Goal: Navigation & Orientation: Locate item on page

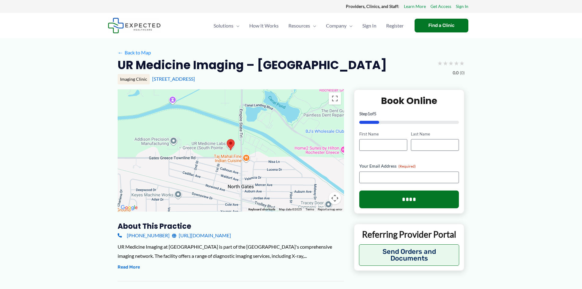
click at [261, 145] on div at bounding box center [231, 150] width 226 height 122
click at [335, 197] on button "Map camera controls" at bounding box center [335, 198] width 12 height 12
click at [320, 167] on button "Zoom in" at bounding box center [319, 167] width 12 height 12
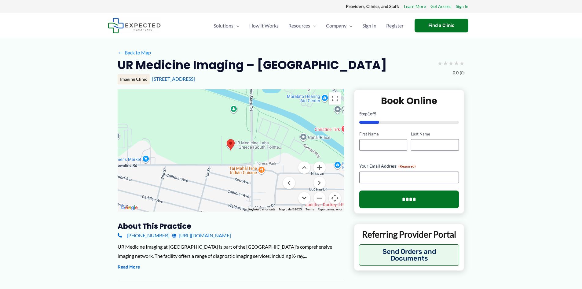
click at [304, 198] on button "Move down" at bounding box center [304, 198] width 12 height 12
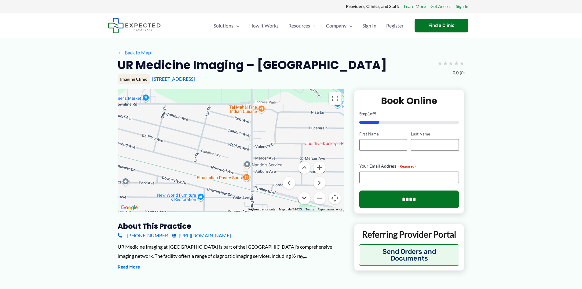
click at [304, 198] on button "Move down" at bounding box center [304, 198] width 12 height 12
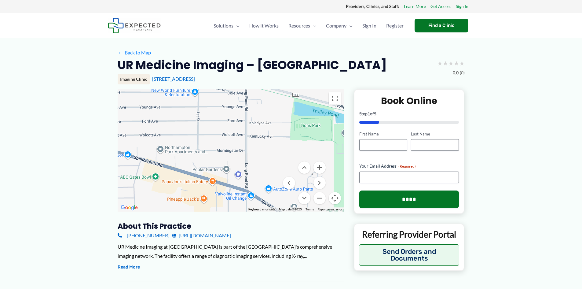
drag, startPoint x: 266, startPoint y: 177, endPoint x: 261, endPoint y: 133, distance: 43.6
click at [261, 133] on div at bounding box center [231, 150] width 226 height 122
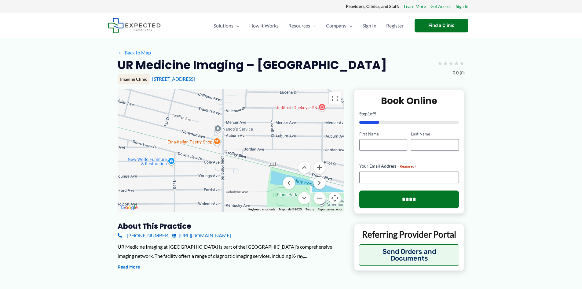
drag, startPoint x: 261, startPoint y: 156, endPoint x: 237, endPoint y: 227, distance: 74.9
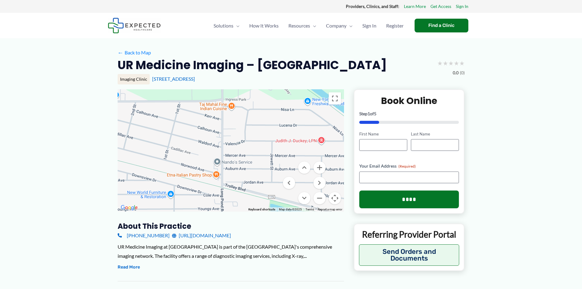
drag, startPoint x: 242, startPoint y: 149, endPoint x: 241, endPoint y: 184, distance: 35.1
click at [241, 184] on div at bounding box center [231, 150] width 226 height 122
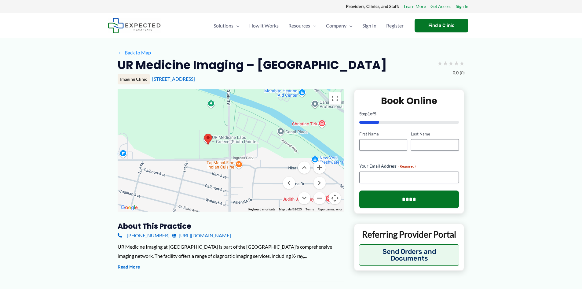
drag, startPoint x: 234, startPoint y: 118, endPoint x: 241, endPoint y: 178, distance: 60.6
click at [241, 178] on div at bounding box center [231, 150] width 226 height 122
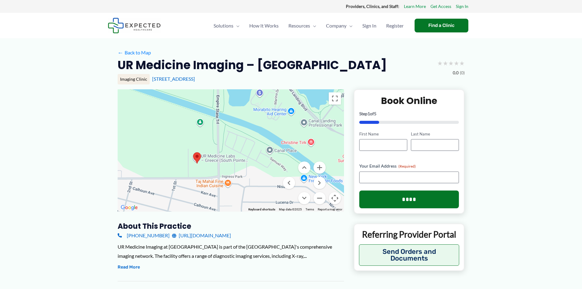
drag, startPoint x: 271, startPoint y: 146, endPoint x: 260, endPoint y: 167, distance: 24.0
click at [260, 167] on div at bounding box center [231, 150] width 226 height 122
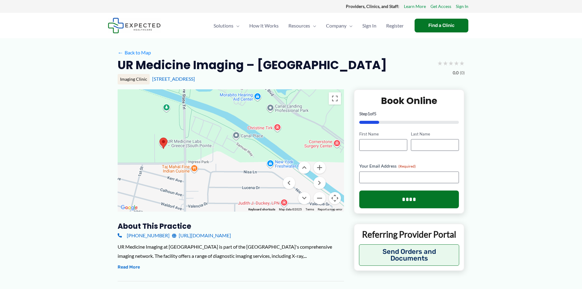
drag, startPoint x: 143, startPoint y: 170, endPoint x: 111, endPoint y: 155, distance: 35.4
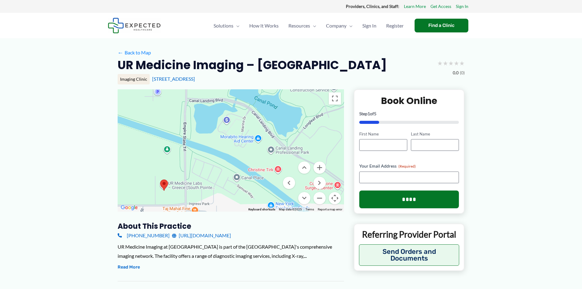
drag, startPoint x: 215, startPoint y: 182, endPoint x: 216, endPoint y: 224, distance: 41.2
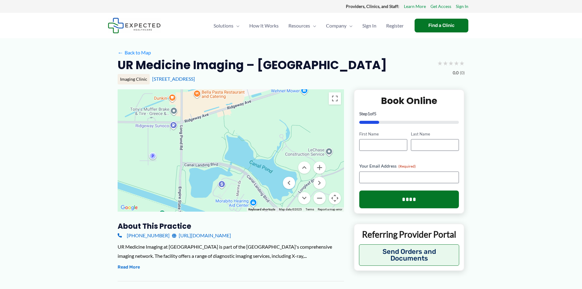
drag, startPoint x: 216, startPoint y: 134, endPoint x: 210, endPoint y: 202, distance: 68.0
click at [210, 202] on div at bounding box center [231, 150] width 226 height 122
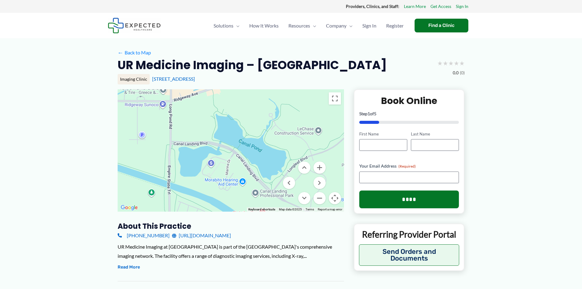
drag, startPoint x: 271, startPoint y: 202, endPoint x: 260, endPoint y: 180, distance: 24.2
click at [260, 180] on div at bounding box center [231, 150] width 226 height 122
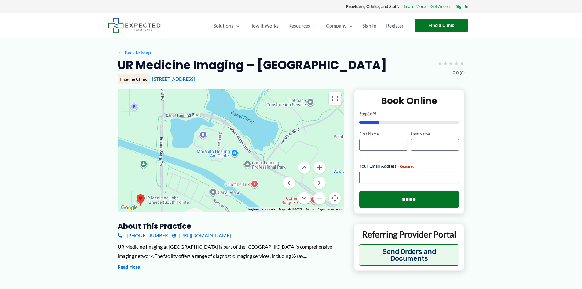
drag, startPoint x: 267, startPoint y: 185, endPoint x: 260, endPoint y: 156, distance: 30.4
click at [260, 156] on div at bounding box center [231, 150] width 226 height 122
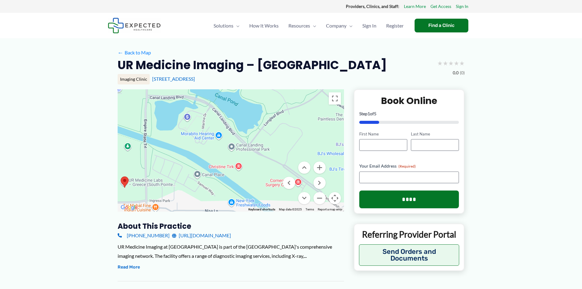
drag, startPoint x: 249, startPoint y: 176, endPoint x: 231, endPoint y: 157, distance: 26.1
click at [231, 157] on div at bounding box center [231, 150] width 226 height 122
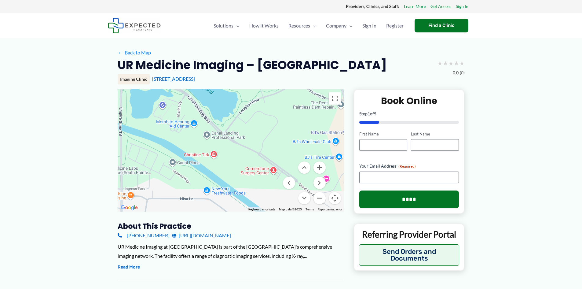
drag, startPoint x: 268, startPoint y: 173, endPoint x: 243, endPoint y: 161, distance: 28.4
click at [243, 161] on div at bounding box center [231, 150] width 226 height 122
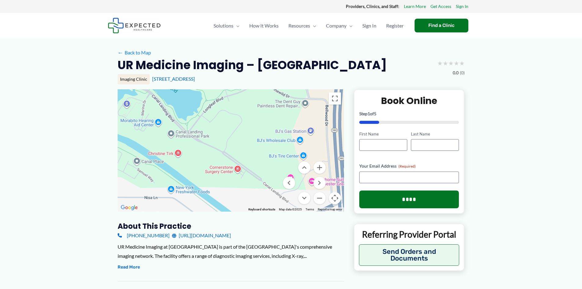
drag, startPoint x: 232, startPoint y: 154, endPoint x: 196, endPoint y: 154, distance: 35.7
click at [196, 154] on div at bounding box center [231, 150] width 226 height 122
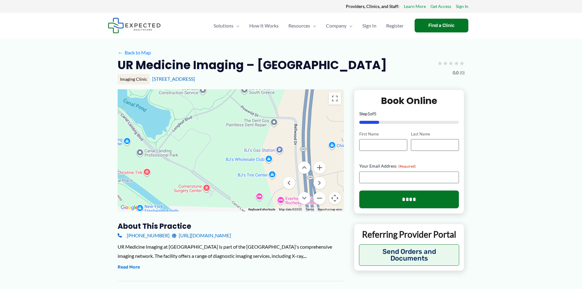
drag, startPoint x: 253, startPoint y: 191, endPoint x: 221, endPoint y: 209, distance: 36.2
click at [221, 209] on div at bounding box center [231, 150] width 226 height 122
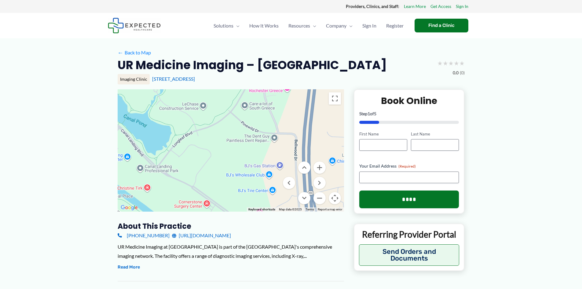
drag, startPoint x: 224, startPoint y: 145, endPoint x: 224, endPoint y: 162, distance: 17.4
click at [224, 162] on div at bounding box center [231, 150] width 226 height 122
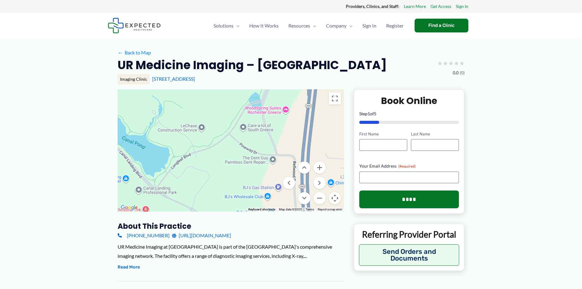
drag, startPoint x: 222, startPoint y: 135, endPoint x: 221, endPoint y: 157, distance: 22.3
click at [221, 157] on div at bounding box center [231, 150] width 226 height 122
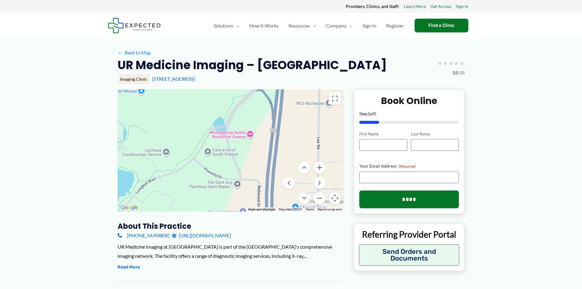
drag, startPoint x: 231, startPoint y: 135, endPoint x: 194, endPoint y: 160, distance: 43.7
click at [194, 160] on div at bounding box center [231, 150] width 226 height 122
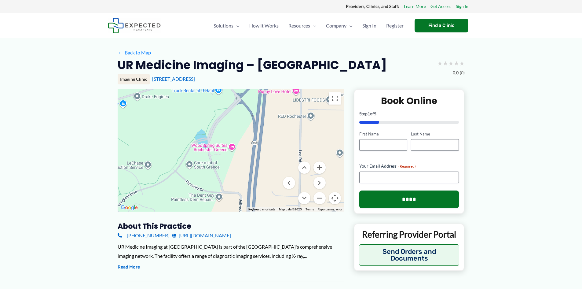
drag, startPoint x: 219, startPoint y: 146, endPoint x: 200, endPoint y: 160, distance: 23.2
click at [200, 160] on div at bounding box center [231, 150] width 226 height 122
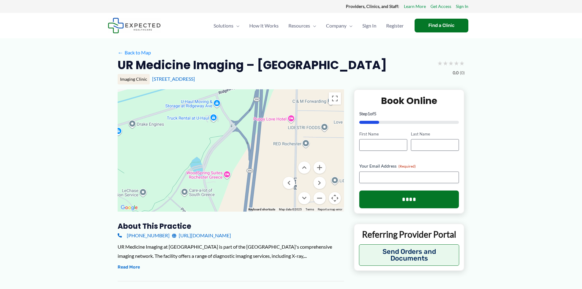
drag, startPoint x: 239, startPoint y: 108, endPoint x: 234, endPoint y: 138, distance: 29.7
click at [234, 138] on div at bounding box center [231, 150] width 226 height 122
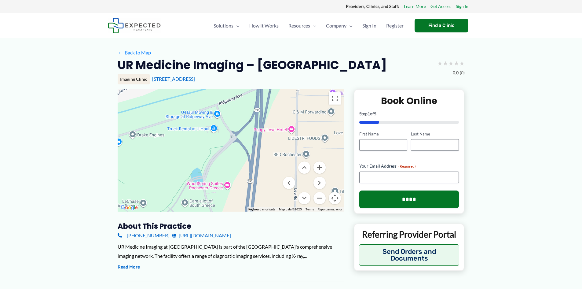
drag, startPoint x: 232, startPoint y: 105, endPoint x: 232, endPoint y: 117, distance: 11.9
click at [232, 117] on div at bounding box center [231, 150] width 226 height 122
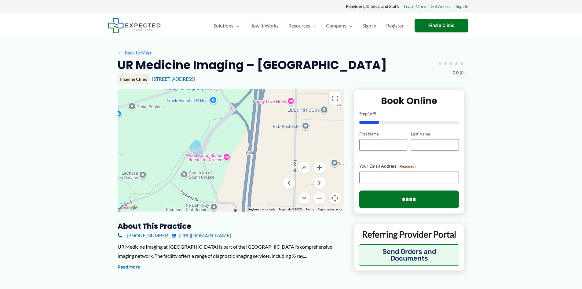
drag, startPoint x: 235, startPoint y: 176, endPoint x: 234, endPoint y: 141, distance: 35.2
click at [234, 141] on div at bounding box center [231, 150] width 226 height 122
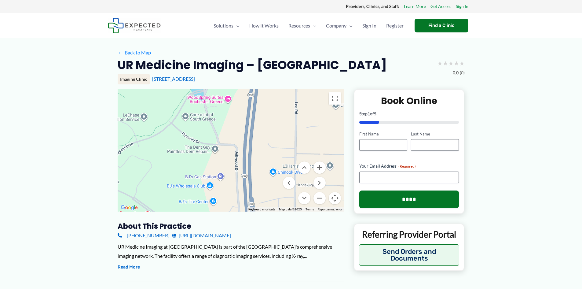
drag, startPoint x: 231, startPoint y: 186, endPoint x: 232, endPoint y: 127, distance: 58.9
click at [232, 127] on div at bounding box center [231, 150] width 226 height 122
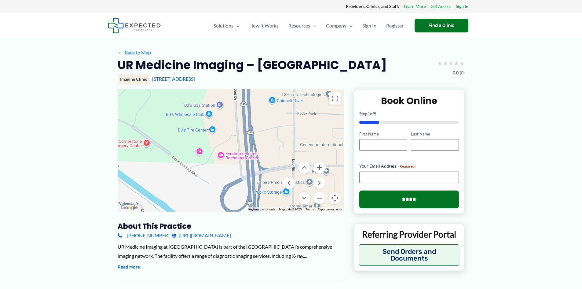
drag, startPoint x: 230, startPoint y: 190, endPoint x: 229, endPoint y: 117, distance: 73.0
click at [229, 117] on div at bounding box center [231, 150] width 226 height 122
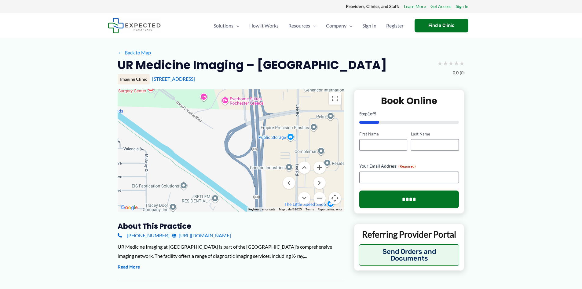
drag, startPoint x: 209, startPoint y: 178, endPoint x: 213, endPoint y: 122, distance: 55.7
click at [213, 122] on div at bounding box center [231, 150] width 226 height 122
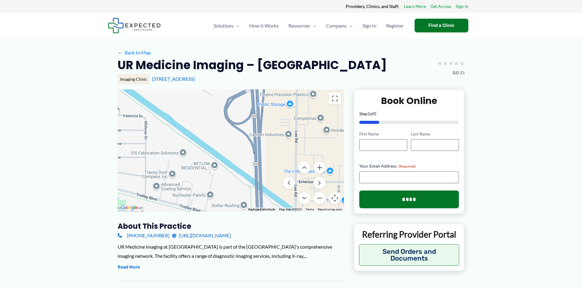
drag, startPoint x: 208, startPoint y: 172, endPoint x: 208, endPoint y: 136, distance: 35.7
click at [208, 136] on div at bounding box center [231, 150] width 226 height 122
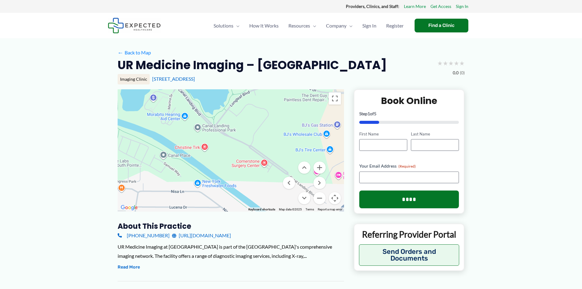
drag, startPoint x: 234, startPoint y: 148, endPoint x: 348, endPoint y: 256, distance: 157.2
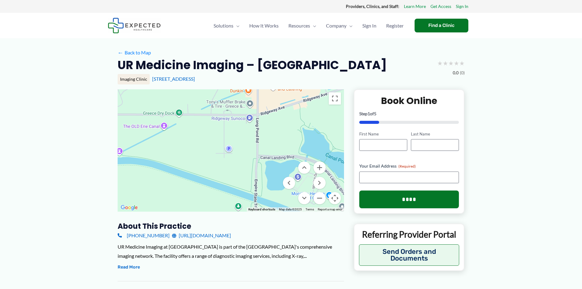
drag, startPoint x: 223, startPoint y: 152, endPoint x: 367, endPoint y: 233, distance: 165.4
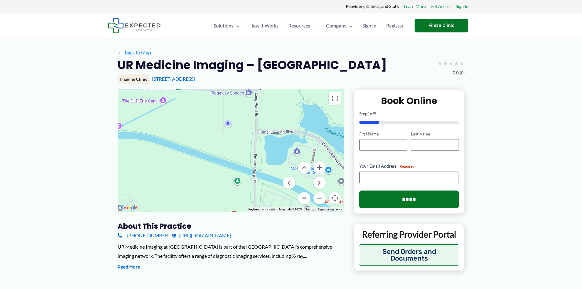
drag, startPoint x: 268, startPoint y: 194, endPoint x: 267, endPoint y: 169, distance: 25.1
click at [267, 169] on div at bounding box center [231, 150] width 226 height 122
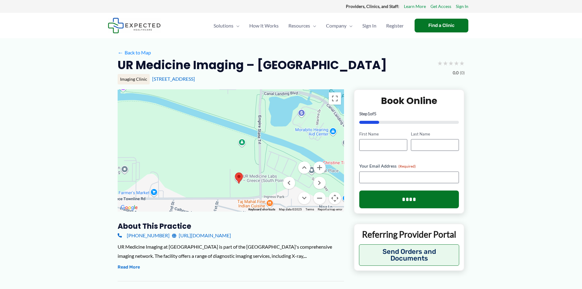
drag, startPoint x: 164, startPoint y: 198, endPoint x: 173, endPoint y: 160, distance: 38.7
click at [169, 158] on div at bounding box center [231, 150] width 226 height 122
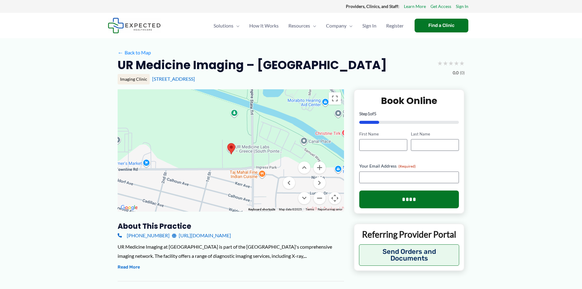
drag, startPoint x: 272, startPoint y: 190, endPoint x: 264, endPoint y: 161, distance: 30.4
click at [264, 161] on div at bounding box center [231, 150] width 226 height 122
